Goal: Communication & Community: Answer question/provide support

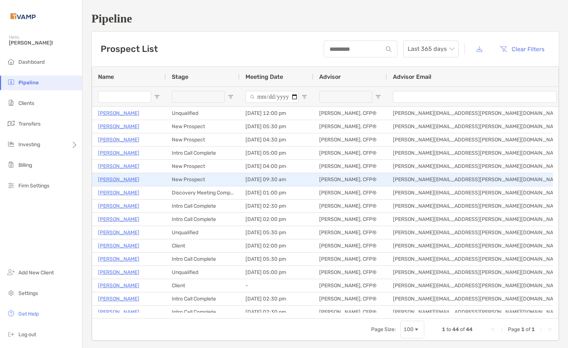
click at [121, 178] on p "Kathy Myers" at bounding box center [118, 179] width 41 height 9
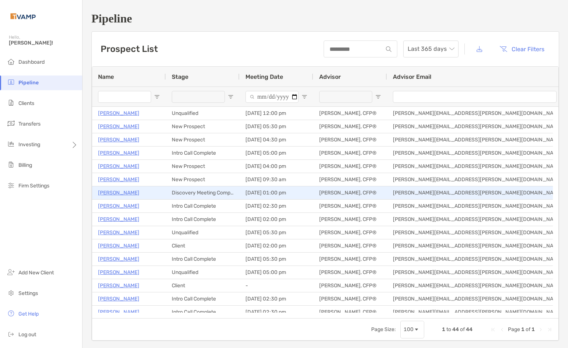
click at [112, 190] on p "[PERSON_NAME]" at bounding box center [118, 192] width 41 height 9
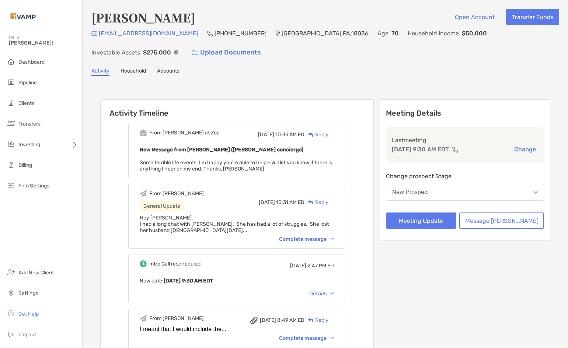
click at [328, 131] on div "Reply" at bounding box center [316, 135] width 24 height 8
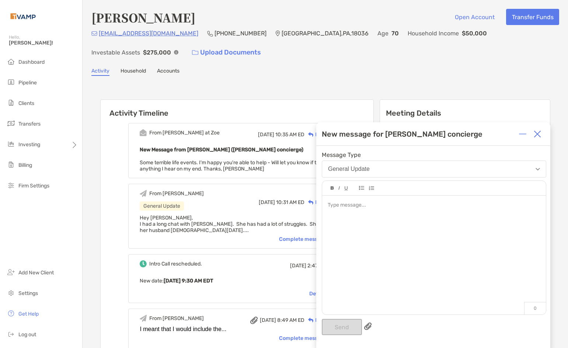
click at [366, 325] on img at bounding box center [367, 326] width 7 height 7
click at [0, 0] on input "file" at bounding box center [0, 0] width 0 height 0
click at [341, 207] on div at bounding box center [433, 205] width 212 height 8
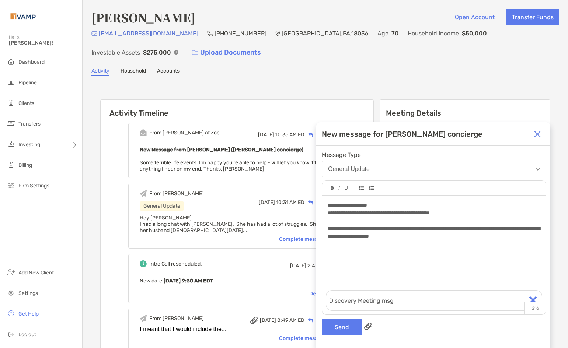
click at [475, 227] on span "**********" at bounding box center [433, 232] width 212 height 13
click at [337, 331] on button "Send" at bounding box center [342, 327] width 40 height 16
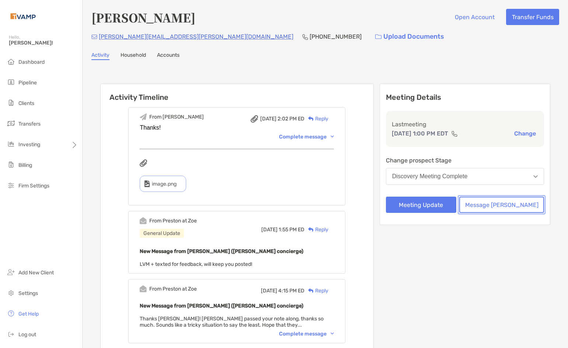
click at [490, 205] on button "Message [PERSON_NAME]" at bounding box center [501, 205] width 85 height 16
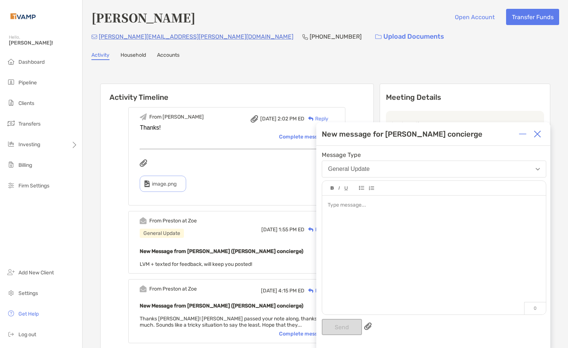
click at [349, 210] on div at bounding box center [434, 252] width 224 height 112
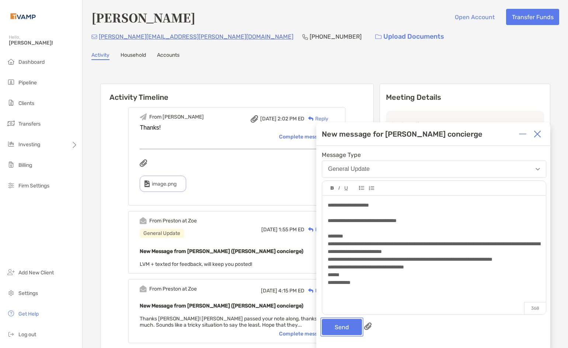
click at [329, 324] on button "Send" at bounding box center [342, 327] width 40 height 16
